Goal: Task Accomplishment & Management: Manage account settings

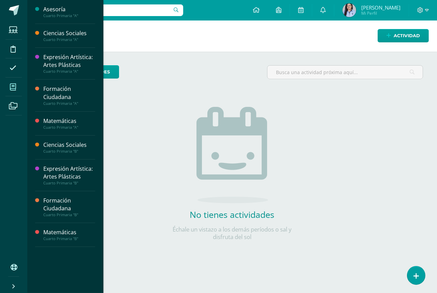
click at [16, 90] on span at bounding box center [12, 86] width 15 height 15
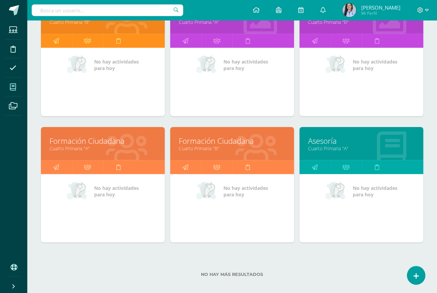
scroll to position [252, 0]
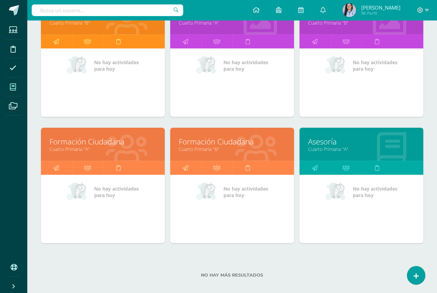
click at [207, 141] on link "Formación Ciudadana" at bounding box center [232, 141] width 107 height 11
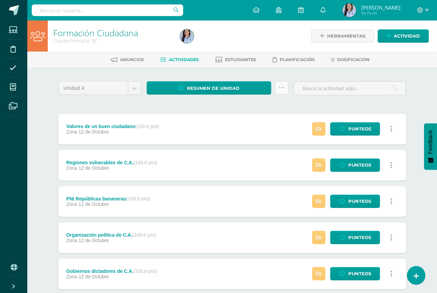
click at [288, 86] on link at bounding box center [281, 87] width 13 height 13
click at [274, 107] on link "Enviar punteos a revision" at bounding box center [264, 109] width 75 height 16
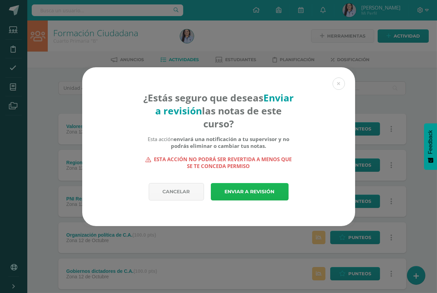
click at [257, 189] on link "Enviar a revisión" at bounding box center [250, 191] width 78 height 17
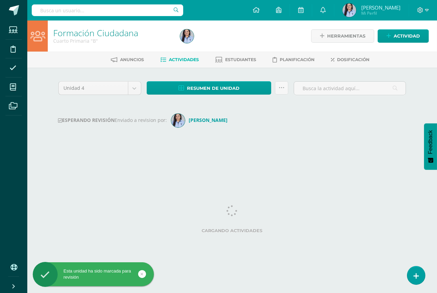
drag, startPoint x: 0, startPoint y: 0, endPoint x: 257, endPoint y: 192, distance: 321.3
click at [257, 160] on html "Esta unidad ha sido marcada para revisión Estudiantes Disciplina Asistencia Mis…" at bounding box center [218, 80] width 437 height 160
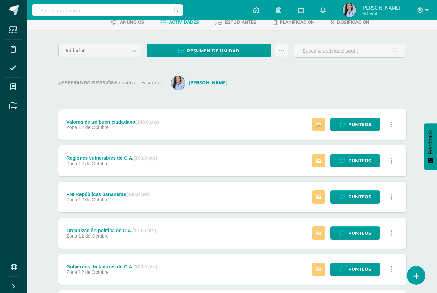
scroll to position [38, 0]
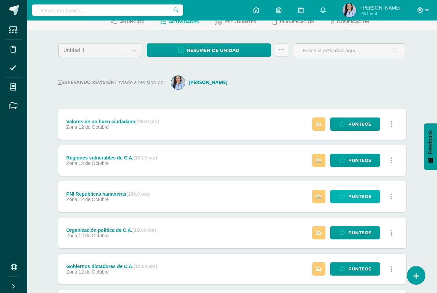
click at [365, 191] on span "Punteos" at bounding box center [360, 196] width 23 height 13
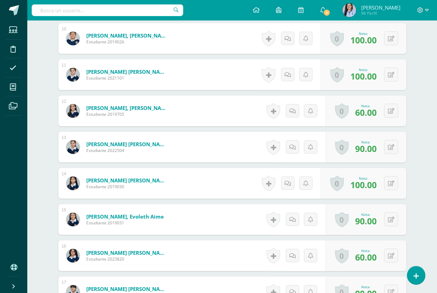
scroll to position [544, 0]
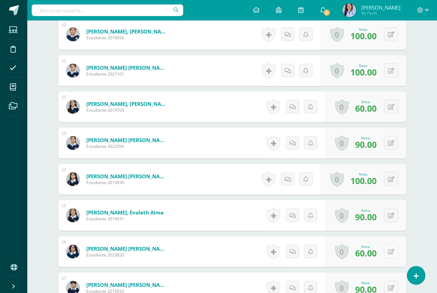
click at [392, 250] on icon at bounding box center [391, 252] width 6 height 6
type input "50"
click at [377, 255] on link at bounding box center [378, 254] width 14 height 14
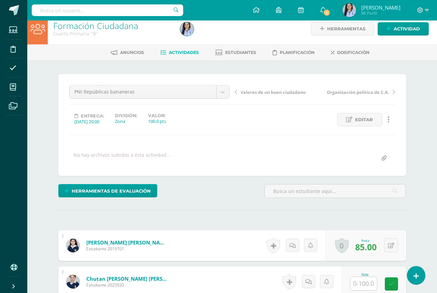
scroll to position [0, 0]
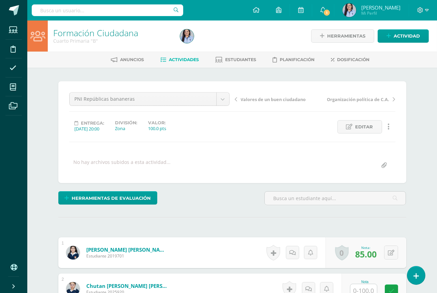
click at [183, 58] on span "Actividades" at bounding box center [184, 59] width 30 height 5
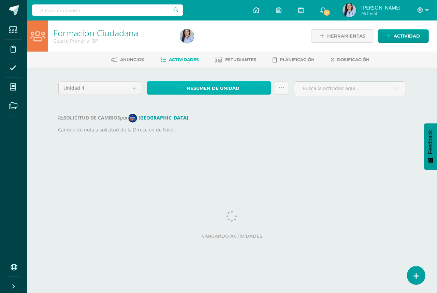
click at [194, 88] on span "Resumen de unidad" at bounding box center [213, 88] width 53 height 13
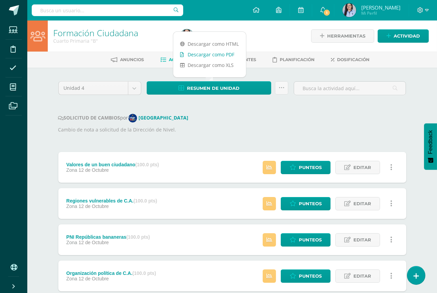
click at [205, 57] on link "Descargar como PDF" at bounding box center [209, 54] width 73 height 11
click at [344, 120] on div "SOLICITUD DE CAMBIOS por [GEOGRAPHIC_DATA]" at bounding box center [232, 118] width 348 height 9
